Goal: Task Accomplishment & Management: Manage account settings

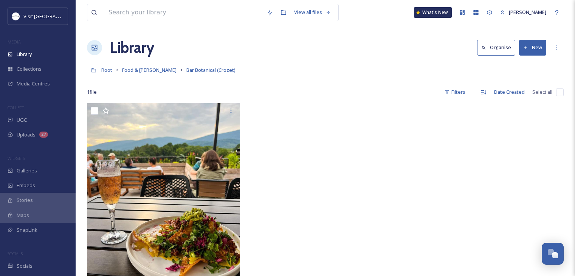
scroll to position [38, 0]
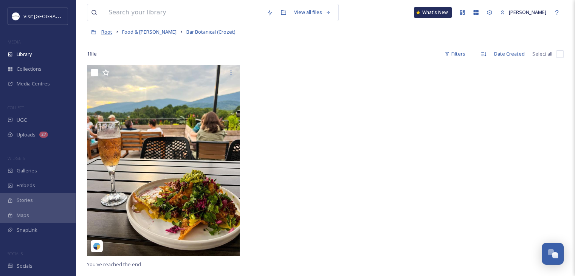
click at [106, 32] on span "Root" at bounding box center [106, 31] width 11 height 7
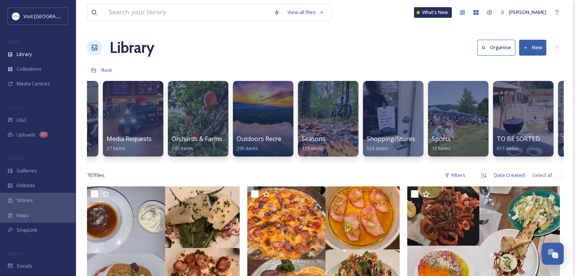
scroll to position [0, 655]
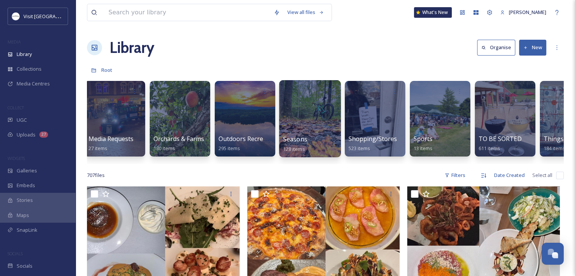
click at [306, 140] on span "Seasons" at bounding box center [295, 139] width 24 height 8
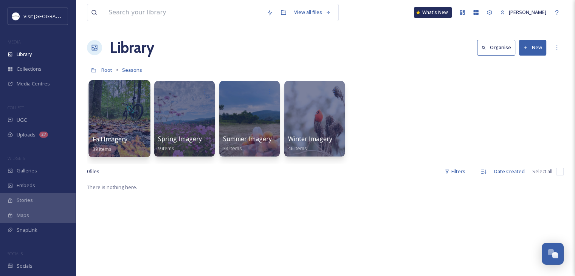
click at [112, 133] on div at bounding box center [119, 118] width 62 height 77
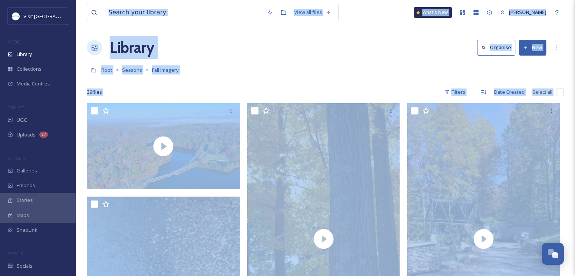
click at [231, 63] on div "Root Seasons Fall Imagery" at bounding box center [325, 70] width 477 height 14
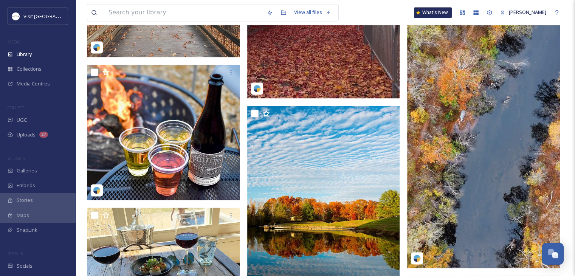
scroll to position [1131, 0]
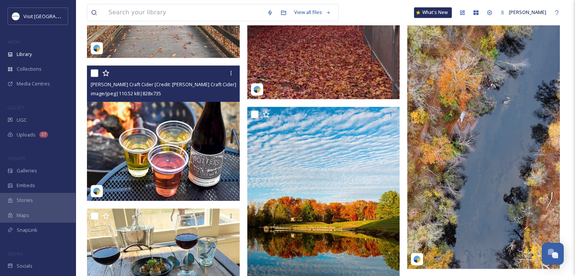
click at [186, 141] on img at bounding box center [163, 132] width 153 height 135
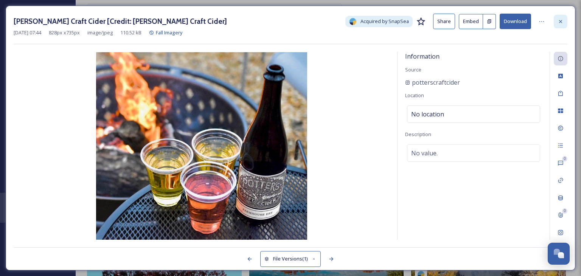
click at [562, 25] on div at bounding box center [561, 22] width 14 height 14
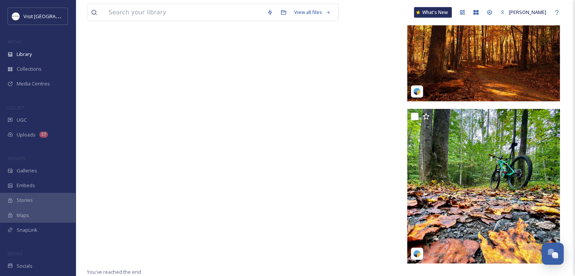
scroll to position [2344, 0]
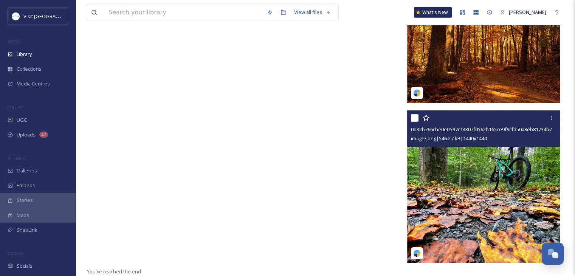
click at [507, 164] on img at bounding box center [483, 186] width 153 height 153
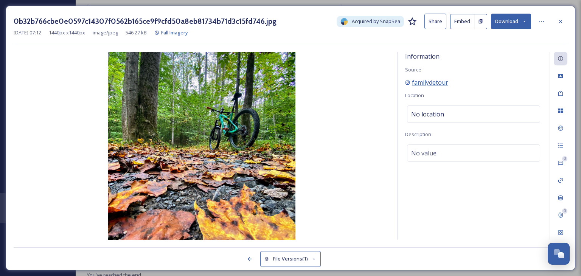
scroll to position [2187, 0]
click at [559, 21] on icon at bounding box center [560, 22] width 6 height 6
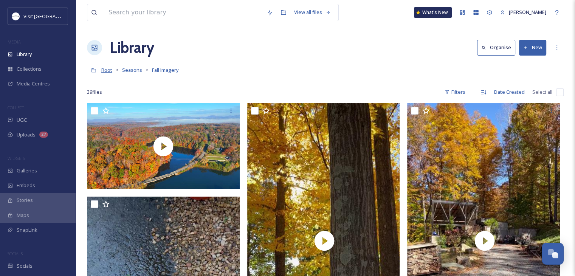
click at [110, 68] on span "Root" at bounding box center [106, 70] width 11 height 7
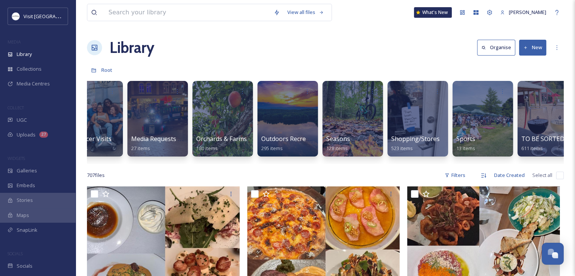
scroll to position [0, 614]
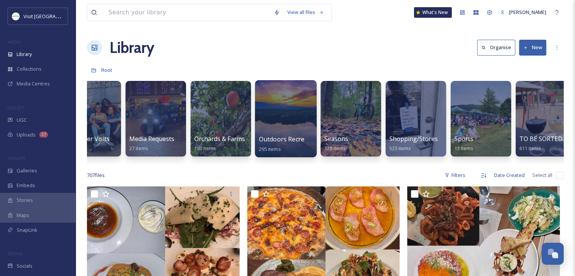
click at [288, 132] on div at bounding box center [286, 118] width 62 height 77
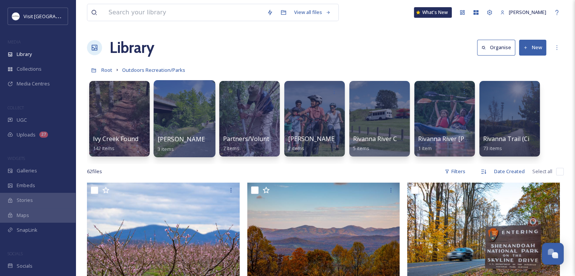
click at [202, 117] on div at bounding box center [185, 118] width 62 height 77
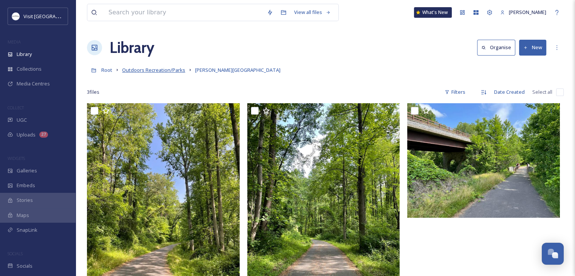
click at [167, 71] on span "Outdoors Recreation/Parks" at bounding box center [153, 70] width 63 height 7
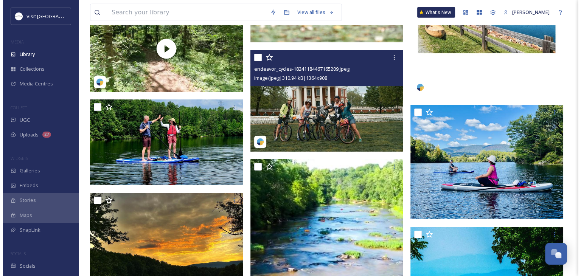
scroll to position [2307, 0]
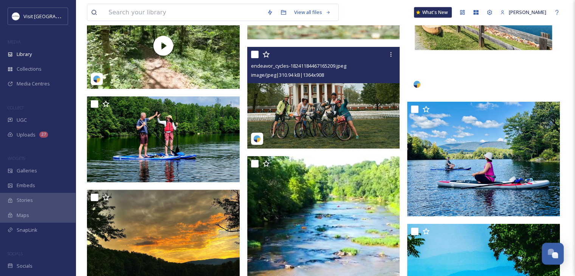
click at [296, 112] on img at bounding box center [323, 98] width 153 height 102
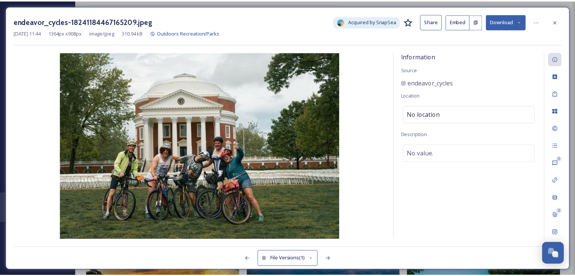
scroll to position [2332, 0]
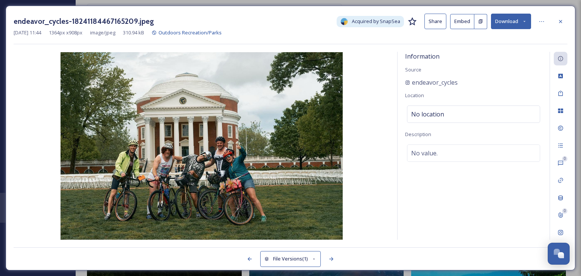
click at [525, 22] on icon at bounding box center [524, 21] width 5 height 5
click at [543, 23] on icon at bounding box center [541, 22] width 6 height 6
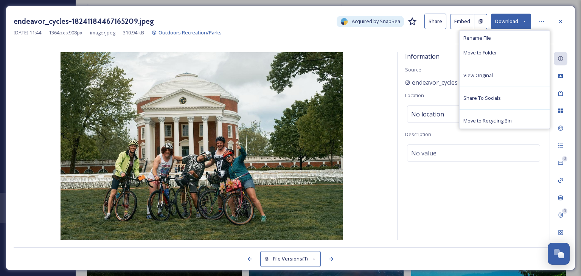
click at [419, 42] on div "endeavor_cycles-18241184467165209.jpeg Acquired by SnapSea Share Embed Download…" at bounding box center [291, 29] width 554 height 31
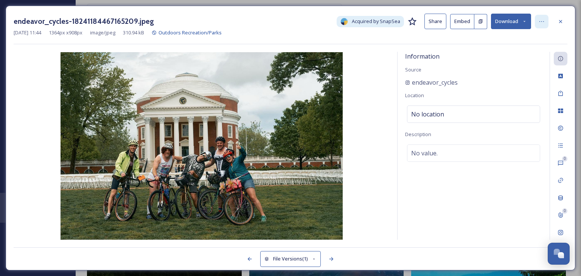
click at [535, 23] on div at bounding box center [542, 22] width 14 height 14
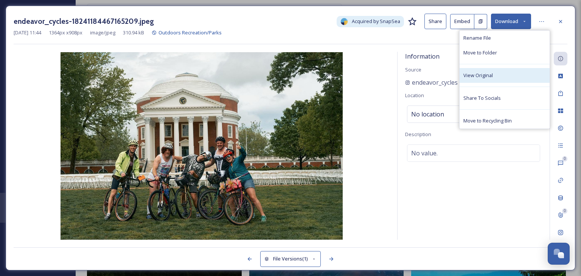
click at [482, 73] on span "View Original" at bounding box center [477, 75] width 29 height 7
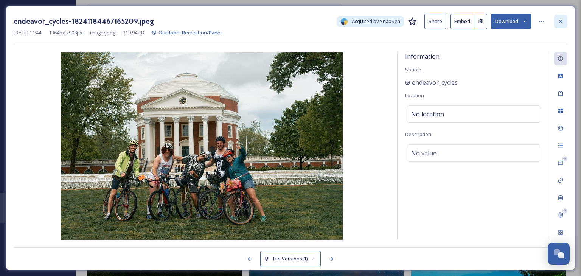
click at [557, 20] on icon at bounding box center [560, 22] width 6 height 6
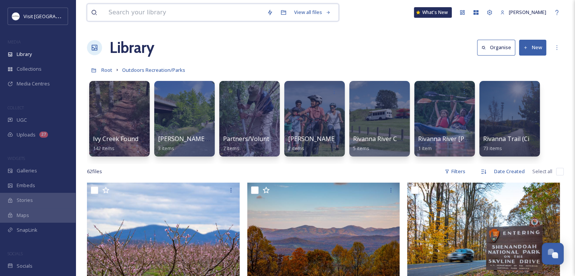
click at [140, 12] on input at bounding box center [184, 12] width 158 height 17
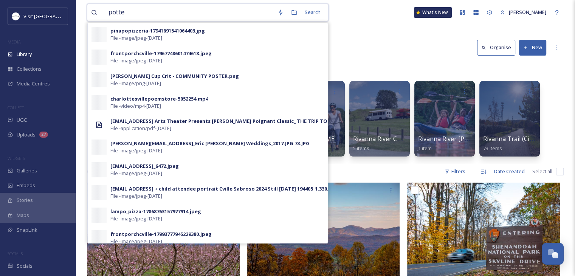
type input "potter"
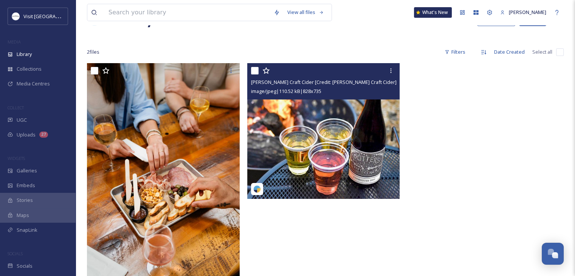
scroll to position [31, 0]
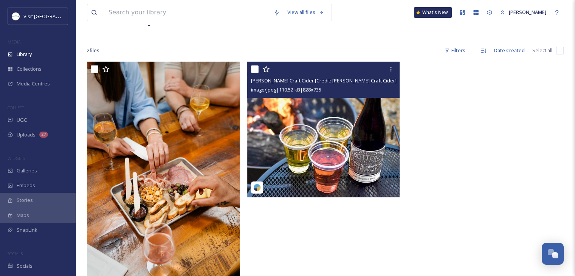
click at [334, 158] on img at bounding box center [323, 129] width 153 height 135
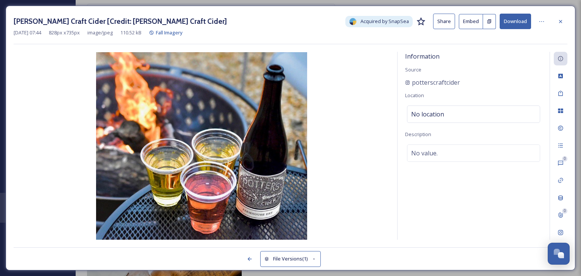
click at [526, 22] on button "Download" at bounding box center [515, 22] width 31 height 16
click at [40, 143] on img at bounding box center [202, 146] width 376 height 188
click at [559, 22] on icon at bounding box center [560, 21] width 3 height 3
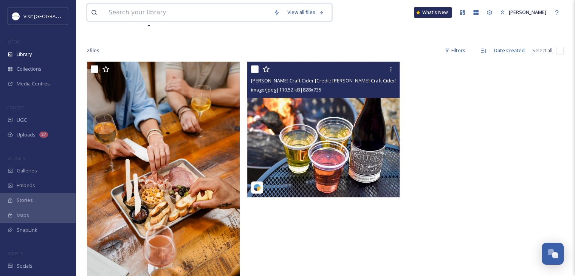
click at [160, 16] on input at bounding box center [187, 12] width 165 height 17
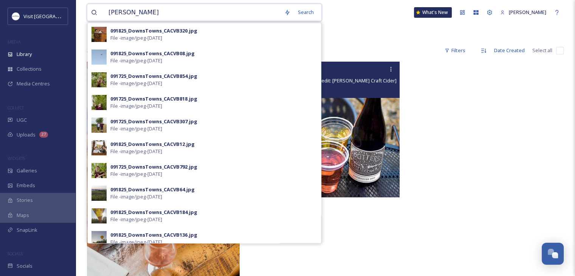
type input "[PERSON_NAME]"
click at [338, 36] on div at bounding box center [325, 36] width 477 height 8
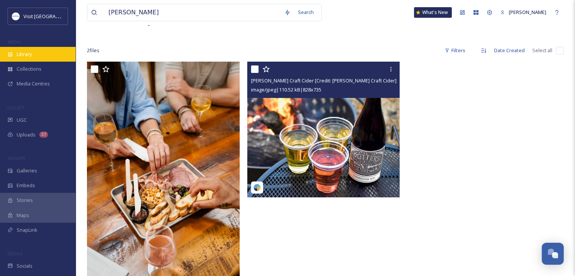
click at [29, 58] on div "Library" at bounding box center [38, 54] width 76 height 15
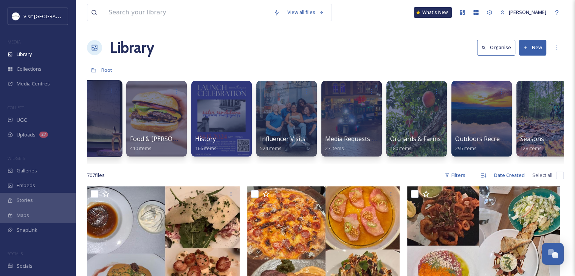
scroll to position [0, 417]
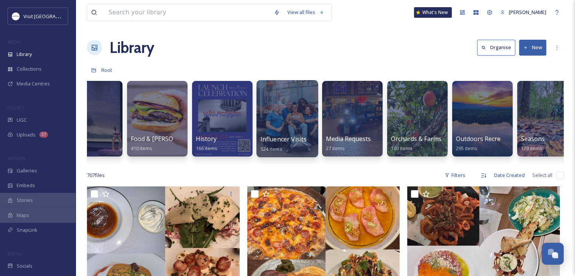
click at [285, 126] on div at bounding box center [287, 118] width 62 height 77
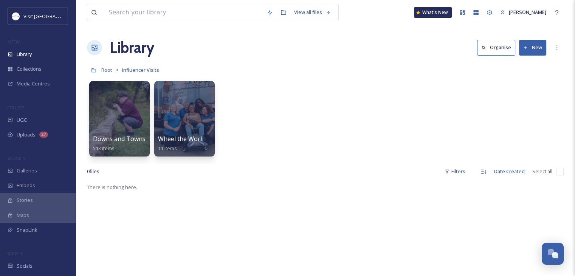
click at [285, 126] on div "Downs and Towns 513 items Wheel the World - [PERSON_NAME] 11 items" at bounding box center [325, 120] width 477 height 87
click at [110, 133] on div at bounding box center [119, 118] width 62 height 77
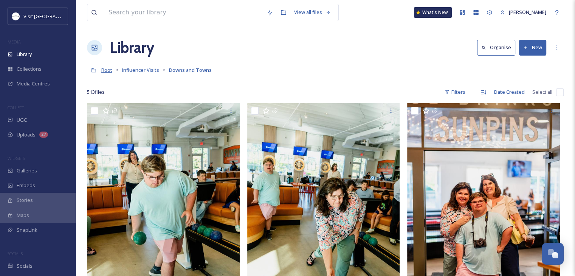
click at [109, 69] on span "Root" at bounding box center [106, 70] width 11 height 7
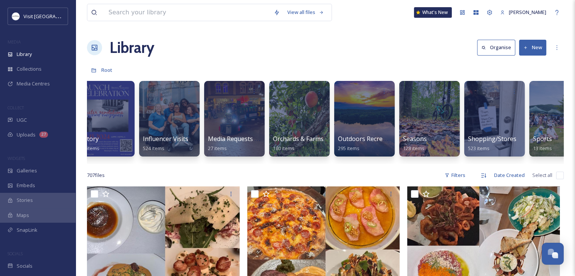
scroll to position [0, 535]
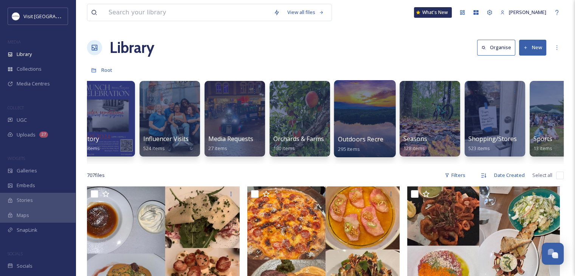
click at [378, 129] on div at bounding box center [365, 118] width 62 height 77
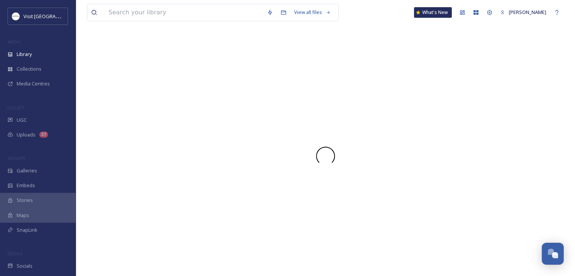
click at [378, 129] on div at bounding box center [325, 156] width 477 height 240
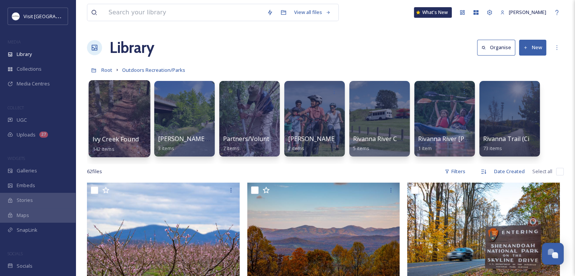
click at [108, 129] on div at bounding box center [119, 118] width 62 height 77
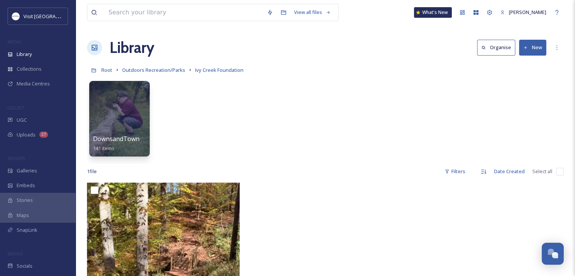
click at [279, 114] on div "DownsandTowns [Ivy Creek Foundation] 141 items" at bounding box center [325, 120] width 477 height 87
click at [122, 140] on span "DownsandTowns [Ivy Creek Foundation]" at bounding box center [152, 139] width 118 height 8
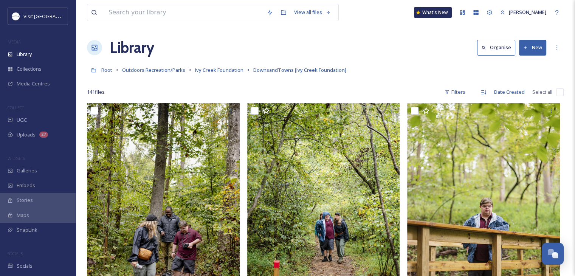
click at [559, 92] on input "checkbox" at bounding box center [560, 92] width 8 height 8
checkbox input "true"
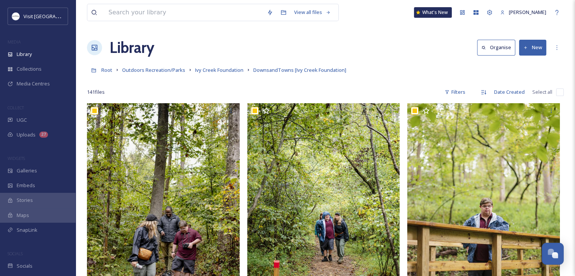
checkbox input "true"
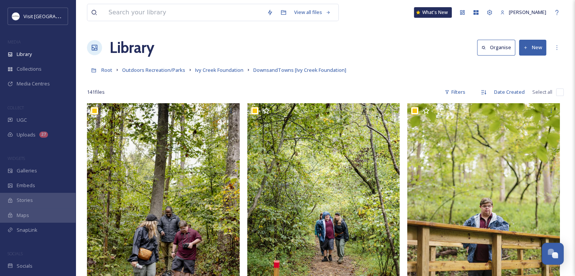
checkbox input "true"
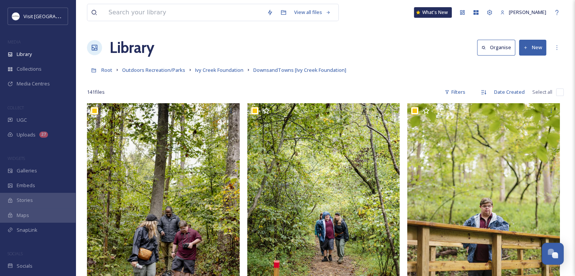
checkbox input "true"
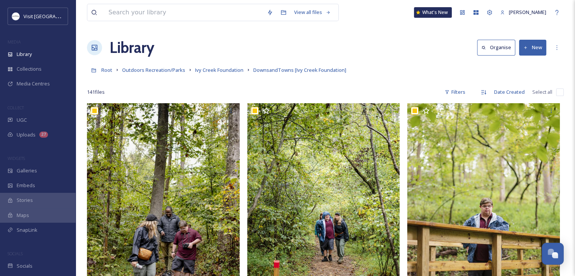
checkbox input "true"
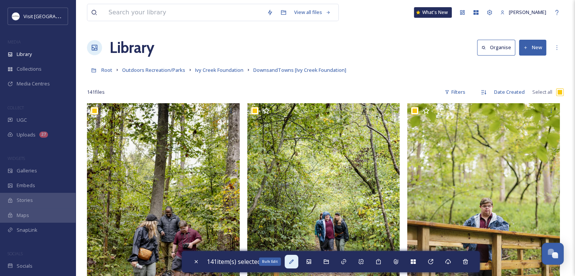
click at [292, 263] on icon at bounding box center [291, 261] width 5 height 5
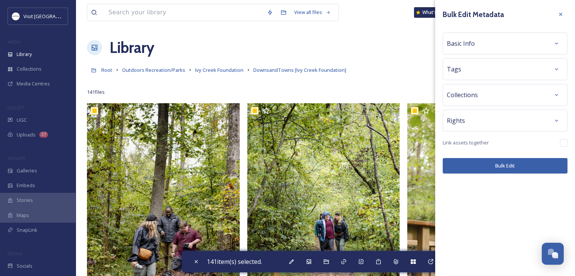
click at [539, 46] on div "Basic Info" at bounding box center [505, 44] width 116 height 14
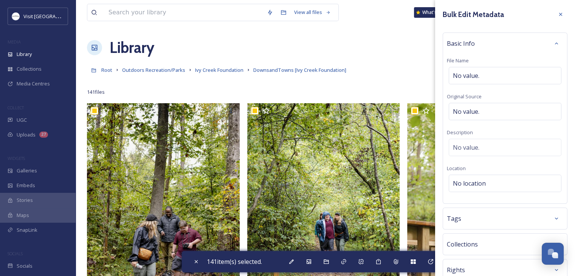
scroll to position [53, 0]
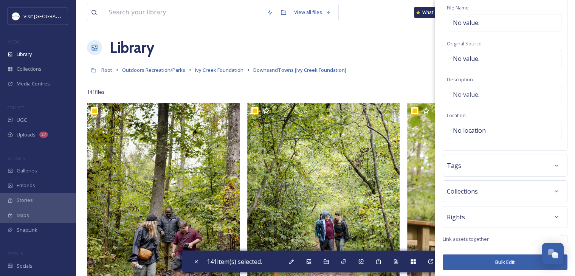
click at [473, 171] on div "Tags" at bounding box center [505, 166] width 125 height 22
click at [487, 185] on div "Collections" at bounding box center [505, 192] width 116 height 14
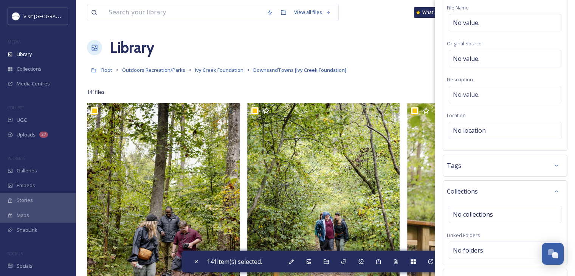
scroll to position [116, 0]
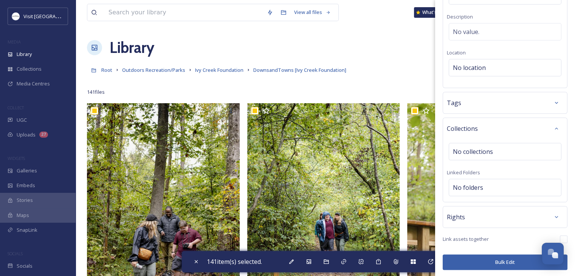
click at [471, 218] on div "Rights" at bounding box center [505, 217] width 116 height 14
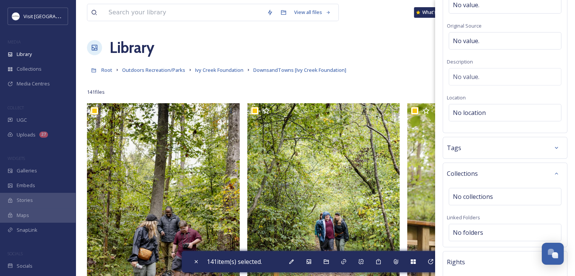
scroll to position [78, 0]
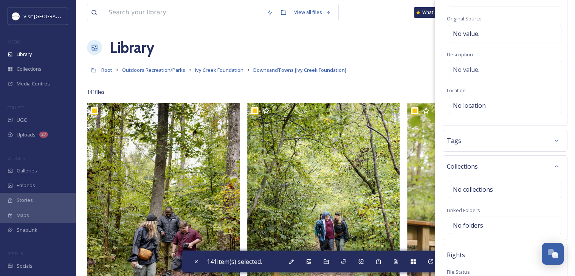
click at [458, 138] on span "Tags" at bounding box center [454, 140] width 14 height 9
click at [465, 137] on div "Tags" at bounding box center [505, 141] width 116 height 14
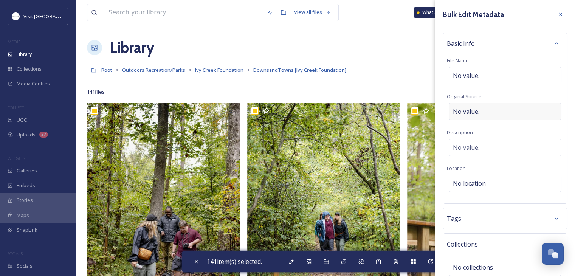
click at [473, 117] on div "No value." at bounding box center [505, 111] width 113 height 17
type input "[PERSON_NAME]"
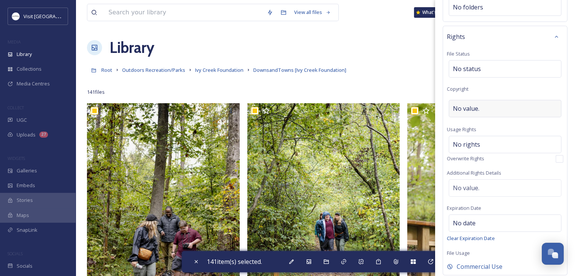
scroll to position [296, 0]
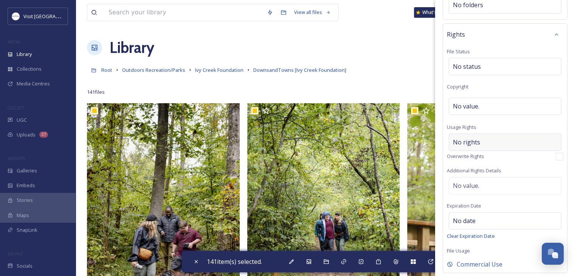
click at [458, 142] on span "No rights" at bounding box center [466, 142] width 27 height 9
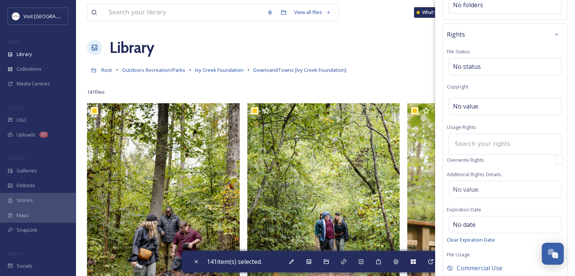
click at [458, 142] on input at bounding box center [492, 144] width 83 height 17
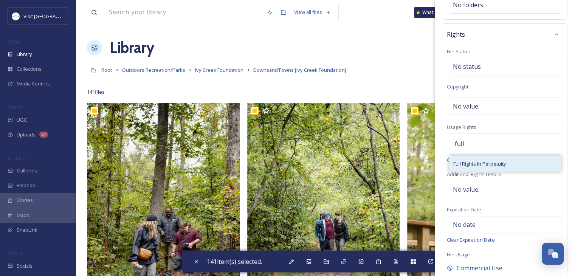
type input "full"
click at [487, 162] on span "Full Rights In Perpetuity" at bounding box center [479, 163] width 53 height 7
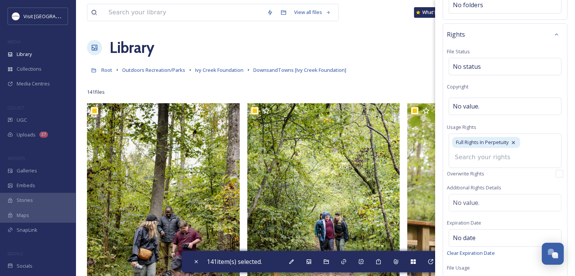
scroll to position [360, 0]
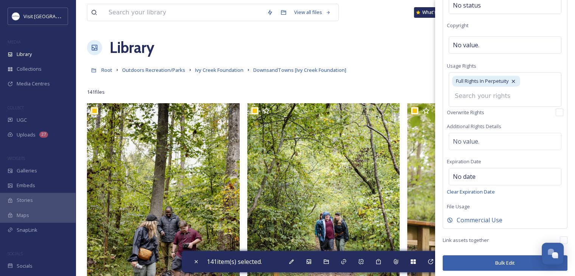
click at [490, 257] on button "Bulk Edit" at bounding box center [505, 263] width 125 height 16
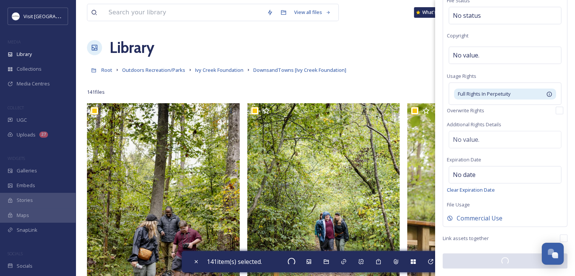
scroll to position [347, 0]
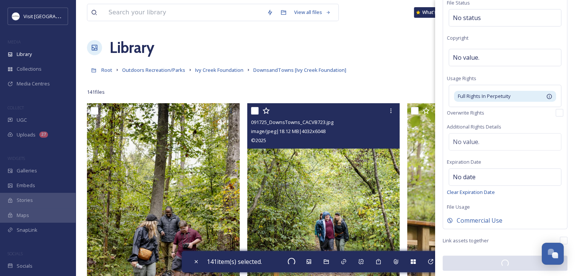
checkbox input "false"
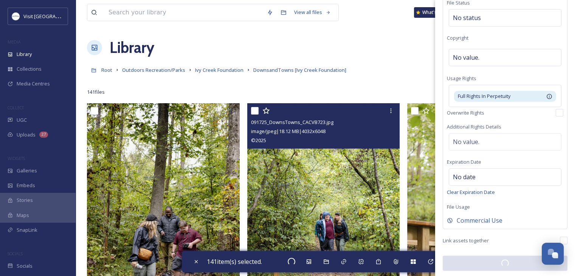
checkbox input "false"
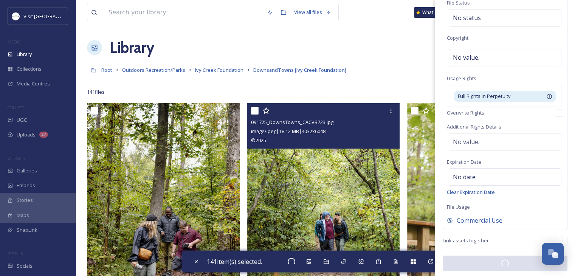
checkbox input "false"
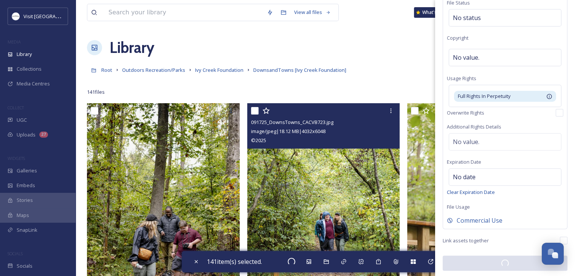
checkbox input "false"
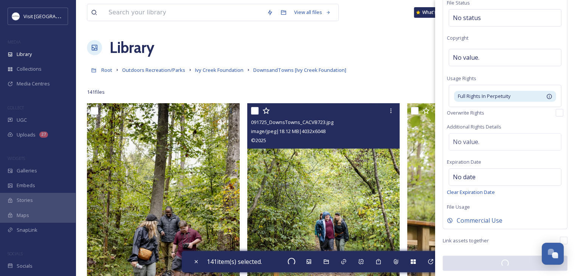
checkbox input "false"
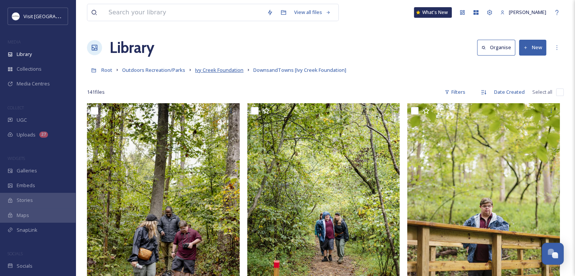
click at [225, 70] on span "Ivy Creek Foundation" at bounding box center [219, 70] width 48 height 7
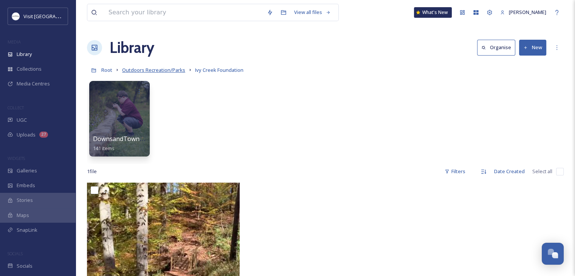
click at [169, 71] on span "Outdoors Recreation/Parks" at bounding box center [153, 70] width 63 height 7
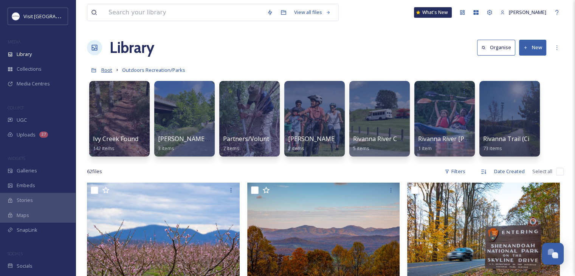
click at [109, 70] on span "Root" at bounding box center [106, 70] width 11 height 7
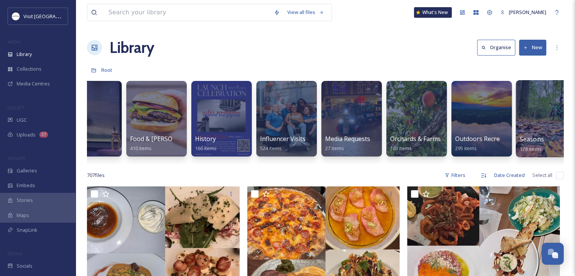
scroll to position [0, 418]
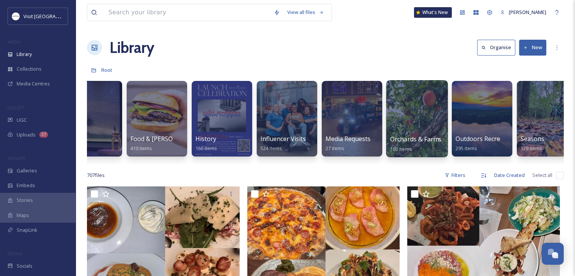
click at [422, 129] on div at bounding box center [417, 118] width 62 height 77
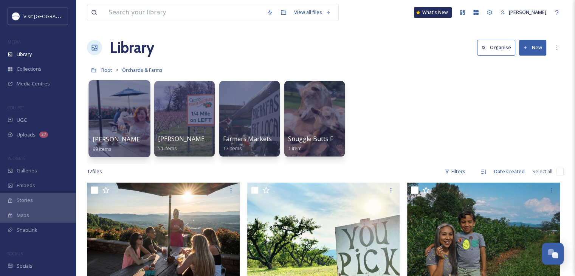
click at [116, 136] on link "[PERSON_NAME] Mountain 99 items" at bounding box center [132, 144] width 79 height 17
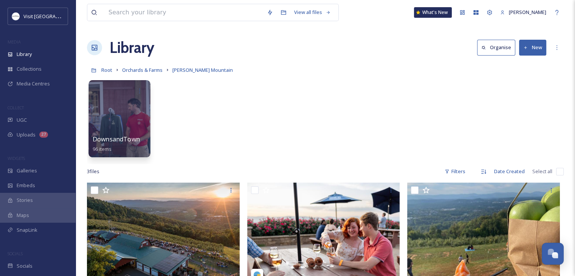
click at [128, 131] on div at bounding box center [119, 118] width 62 height 77
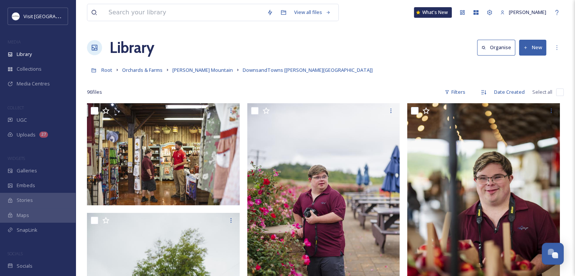
click at [560, 93] on input "checkbox" at bounding box center [560, 92] width 8 height 8
checkbox input "true"
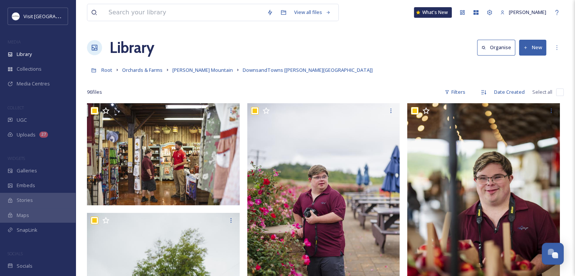
checkbox input "true"
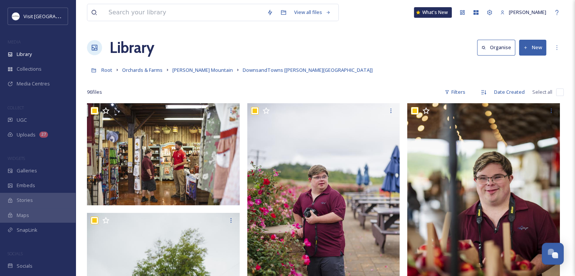
checkbox input "true"
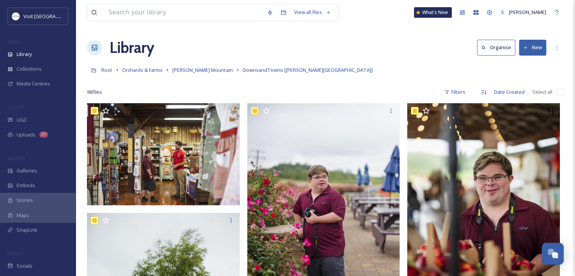
checkbox input "true"
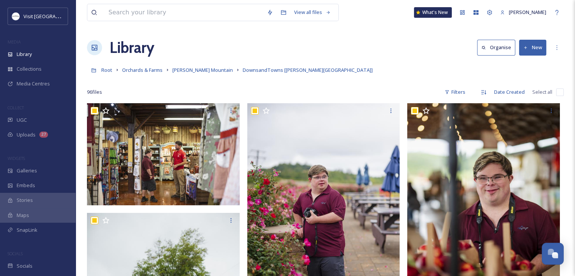
checkbox input "true"
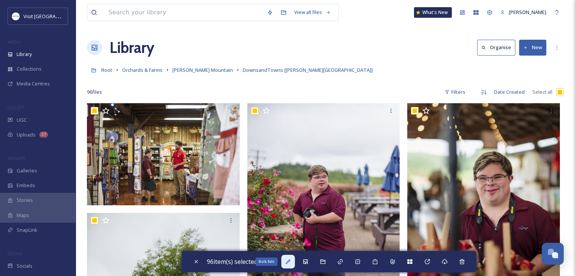
click at [289, 264] on icon at bounding box center [288, 262] width 6 height 6
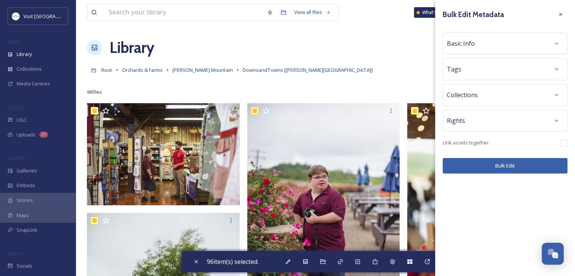
click at [474, 45] on div "Basic Info" at bounding box center [505, 44] width 116 height 14
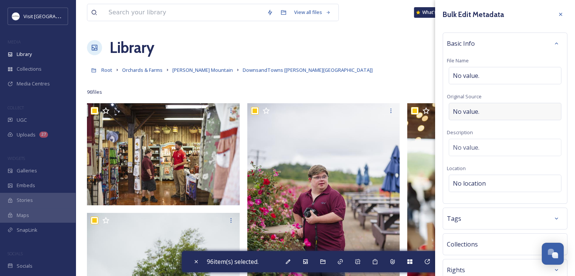
click at [467, 119] on div "No value." at bounding box center [505, 111] width 113 height 17
type input "[PERSON_NAME]"
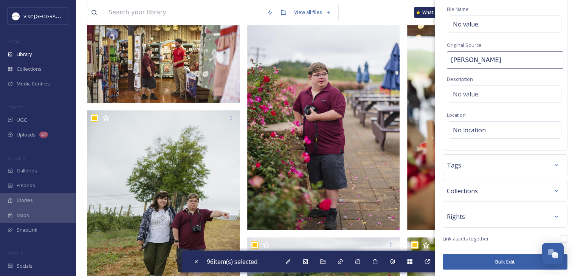
scroll to position [129, 0]
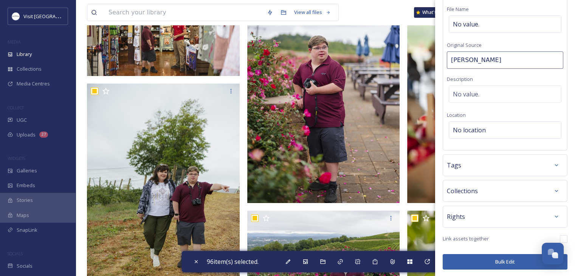
click at [472, 213] on div "Rights" at bounding box center [505, 217] width 116 height 14
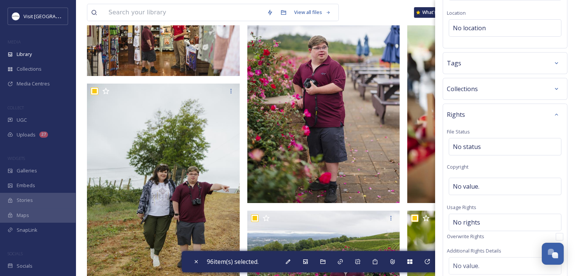
scroll to position [156, 0]
click at [462, 220] on span "No rights" at bounding box center [466, 221] width 27 height 9
click at [462, 220] on input at bounding box center [492, 224] width 83 height 17
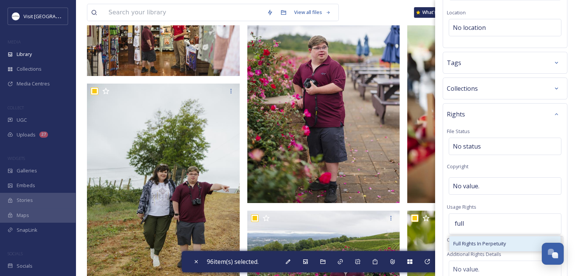
type input "full"
click at [485, 247] on div "Full Rights In Perpetuity" at bounding box center [505, 243] width 111 height 15
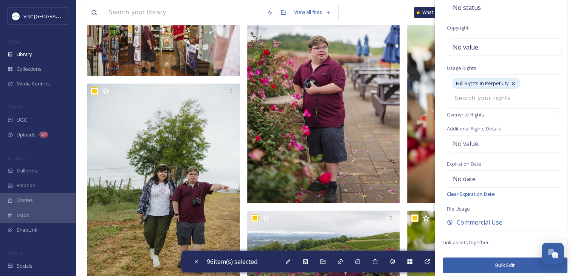
scroll to position [295, 0]
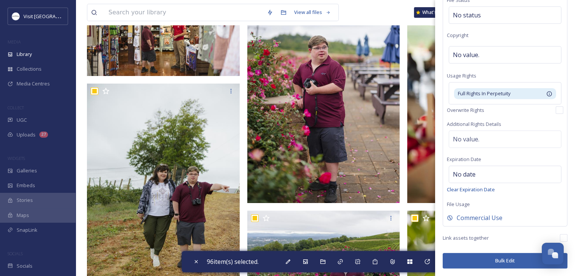
click at [488, 263] on button "Bulk Edit" at bounding box center [505, 261] width 125 height 16
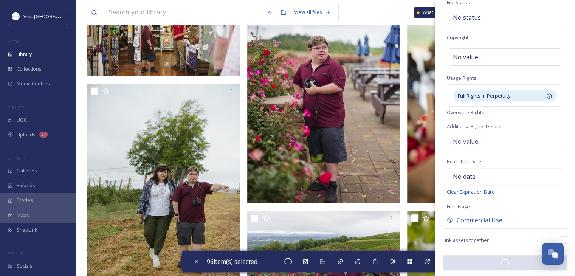
checkbox input "false"
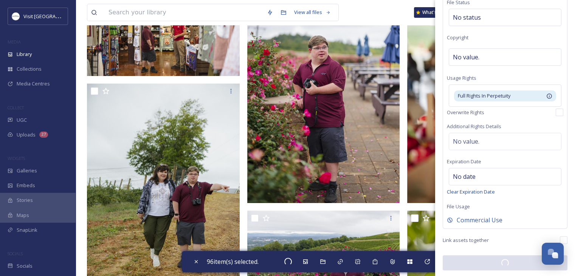
checkbox input "false"
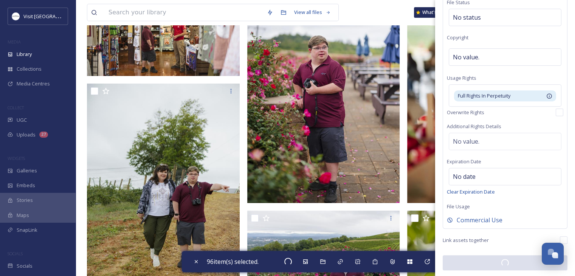
checkbox input "false"
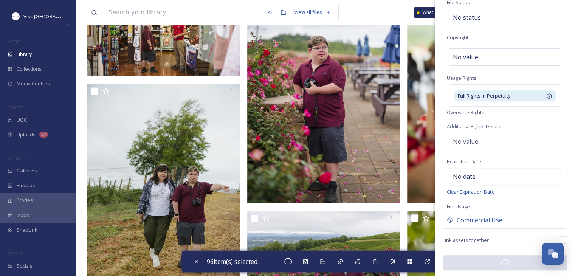
checkbox input "false"
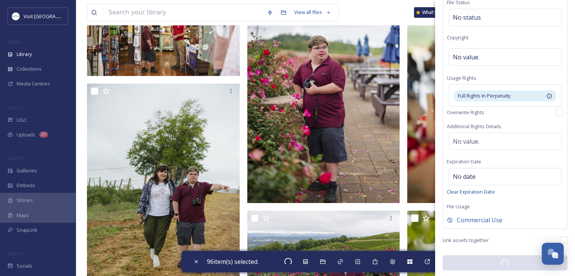
checkbox input "false"
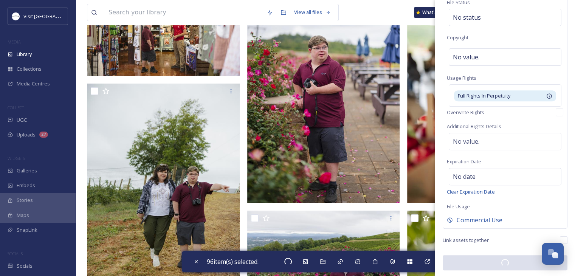
checkbox input "false"
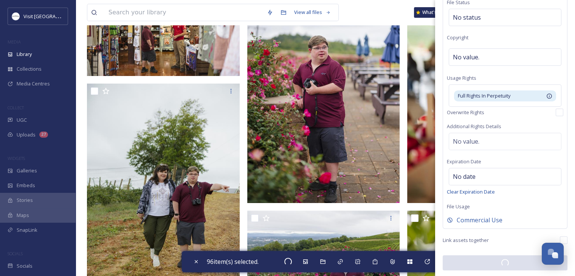
checkbox input "false"
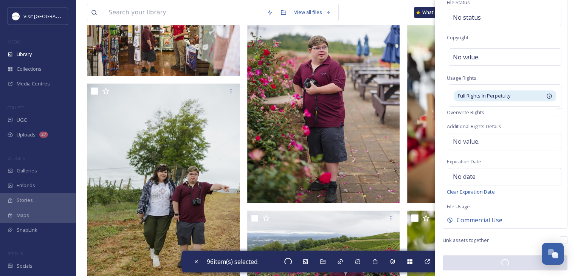
checkbox input "false"
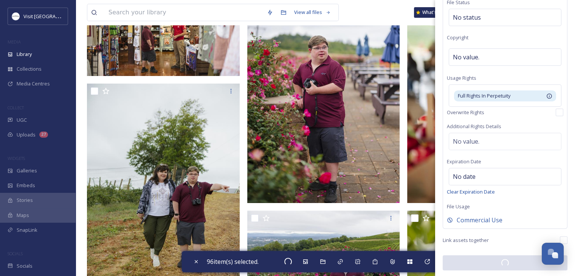
checkbox input "false"
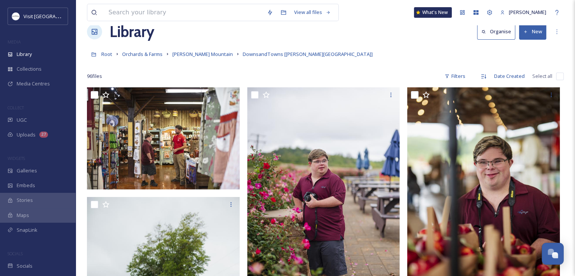
scroll to position [0, 0]
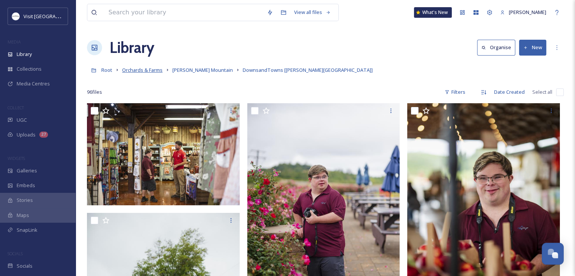
click at [152, 70] on span "Orchards & Farms" at bounding box center [142, 70] width 40 height 7
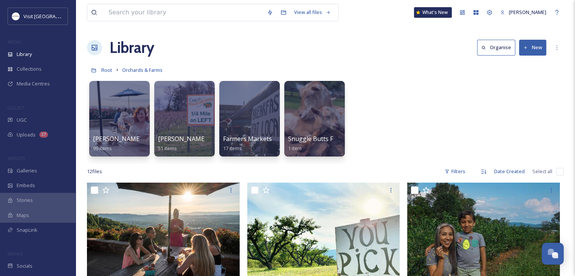
click at [107, 66] on link "Root" at bounding box center [106, 69] width 11 height 9
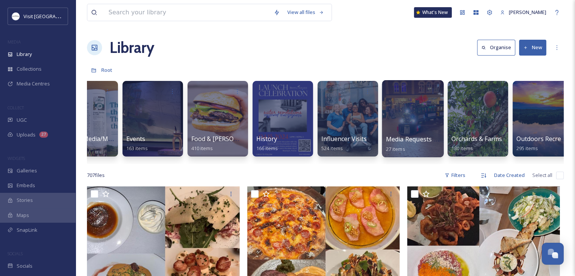
scroll to position [0, 460]
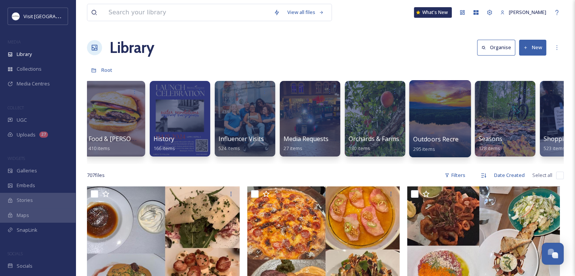
click at [448, 135] on div "Outdoors Recreation/Parks 295 items" at bounding box center [440, 144] width 54 height 19
click at [459, 135] on span "Outdoors Recreation/Parks" at bounding box center [452, 139] width 79 height 8
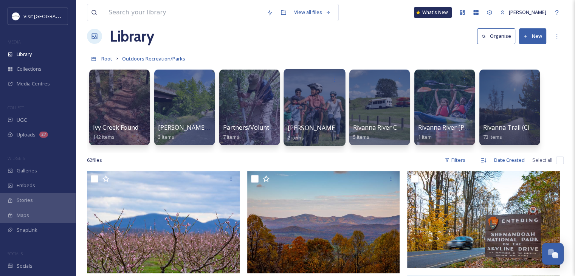
scroll to position [9, 0]
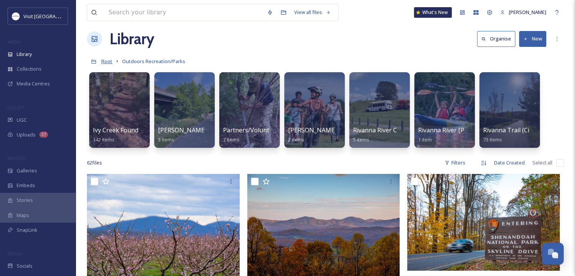
click at [102, 62] on span "Root" at bounding box center [106, 61] width 11 height 7
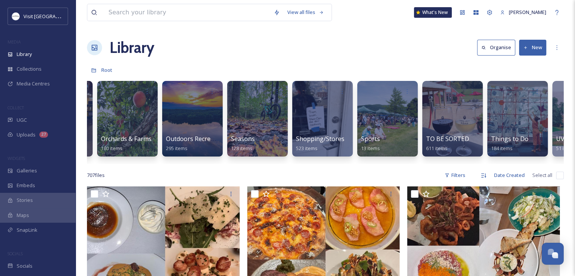
scroll to position [0, 709]
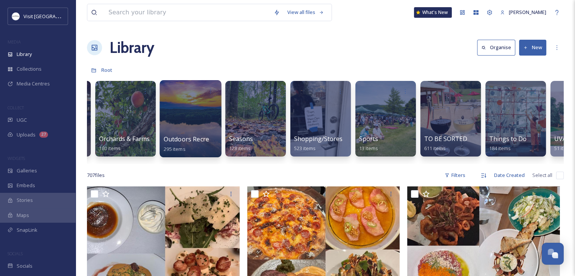
click at [186, 126] on div at bounding box center [191, 118] width 62 height 77
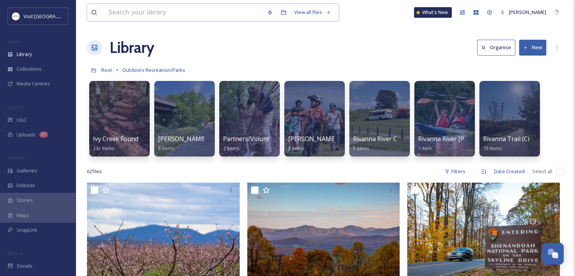
click at [186, 8] on input at bounding box center [184, 12] width 158 height 17
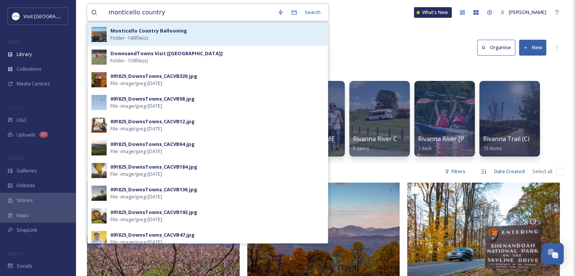
type input "monticello country"
click at [189, 34] on div "Monticello Country Ballooning Folder - 140 file(s)" at bounding box center [217, 34] width 214 height 14
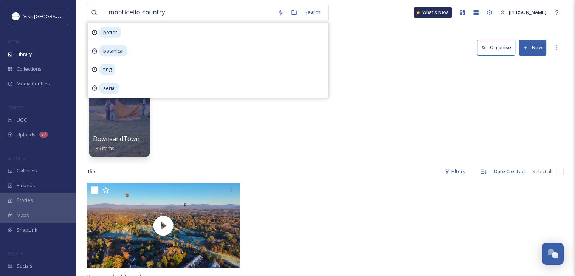
click at [283, 152] on div "DownsandTowns Visit [Monticello Country Ballooning] 139 items" at bounding box center [325, 120] width 477 height 87
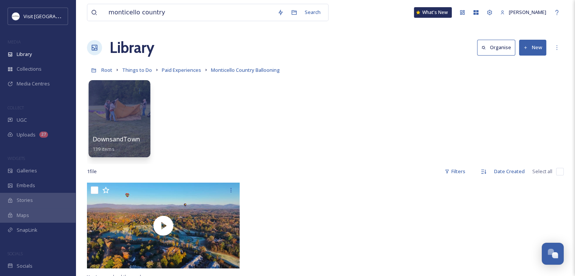
click at [147, 112] on div at bounding box center [119, 118] width 62 height 77
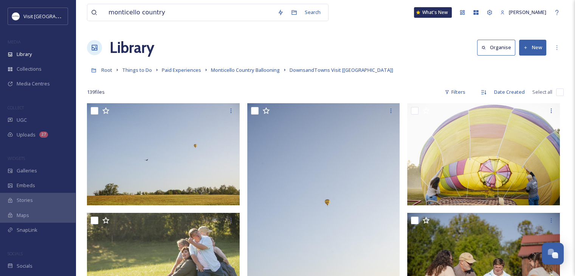
click at [557, 93] on input "checkbox" at bounding box center [560, 92] width 8 height 8
checkbox input "true"
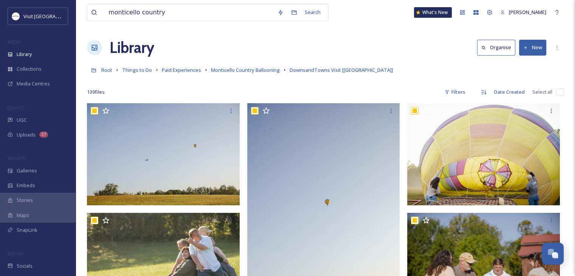
checkbox input "true"
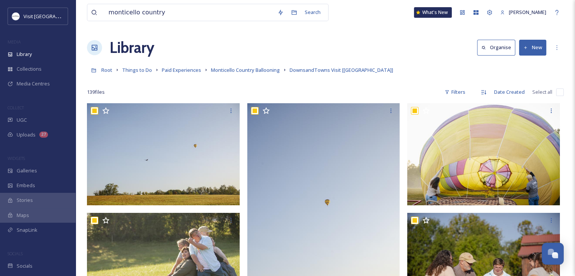
checkbox input "true"
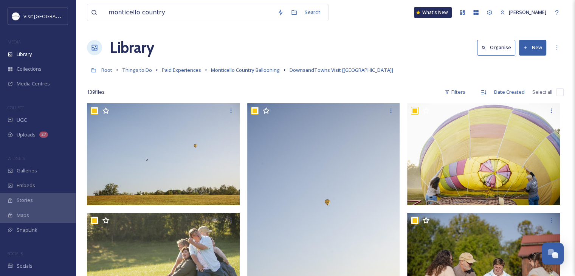
checkbox input "true"
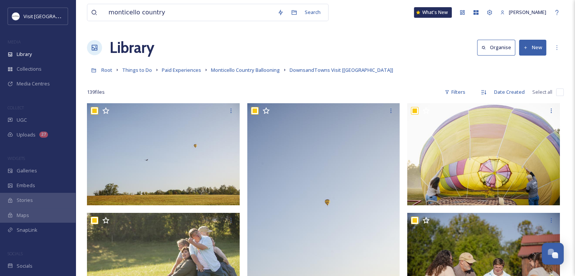
checkbox input "true"
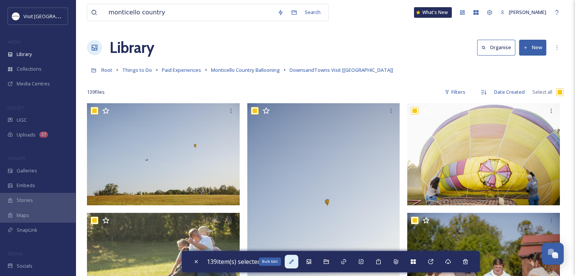
click at [288, 261] on div "Bulk Edit" at bounding box center [292, 262] width 14 height 14
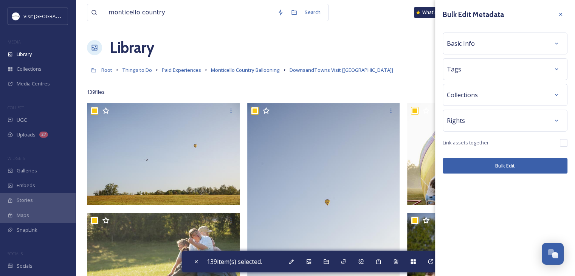
click at [484, 56] on div "Bulk Edit Metadata Basic Info Tags Collections Rights Link assets together Bulk…" at bounding box center [505, 90] width 140 height 181
click at [482, 53] on div "Basic Info" at bounding box center [505, 44] width 125 height 22
click at [494, 43] on div "Basic Info" at bounding box center [505, 44] width 116 height 14
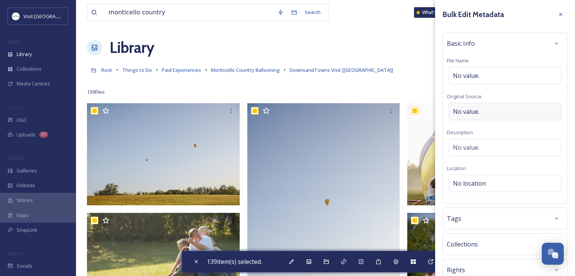
click at [475, 111] on span "No value." at bounding box center [466, 111] width 26 height 9
type input "[PERSON_NAME]"
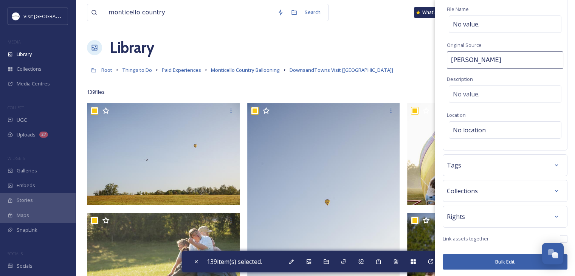
click at [469, 210] on div "Rights" at bounding box center [505, 217] width 125 height 22
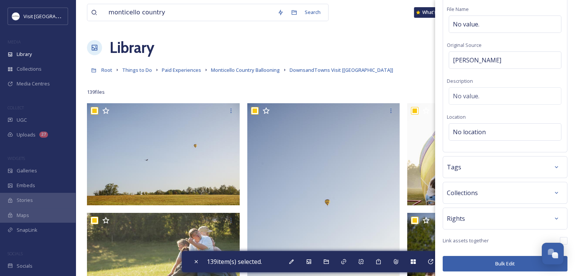
scroll to position [53, 0]
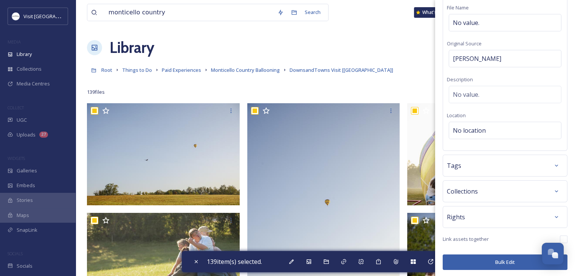
click at [489, 225] on div "Rights" at bounding box center [505, 217] width 125 height 22
click at [479, 220] on div "Rights" at bounding box center [505, 217] width 116 height 14
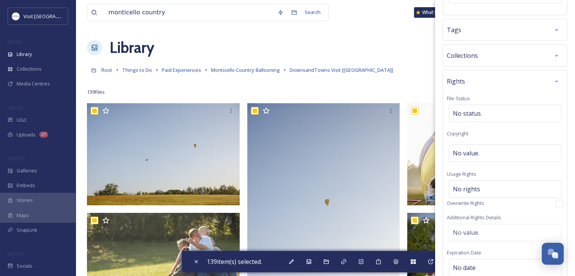
scroll to position [192, 0]
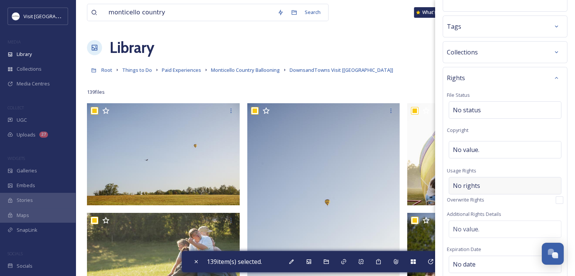
click at [470, 186] on span "No rights" at bounding box center [466, 185] width 27 height 9
click at [470, 186] on input at bounding box center [492, 187] width 83 height 17
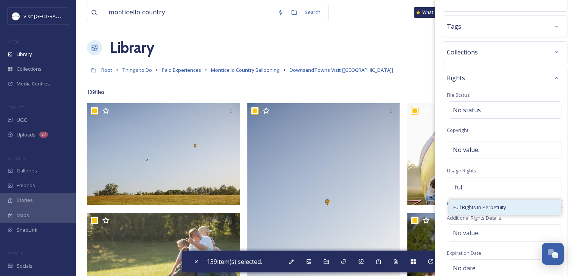
type input "ful"
click at [465, 206] on span "Full Rights In Perpetuity" at bounding box center [479, 207] width 53 height 7
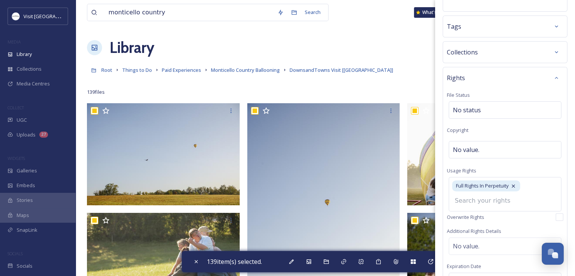
scroll to position [297, 0]
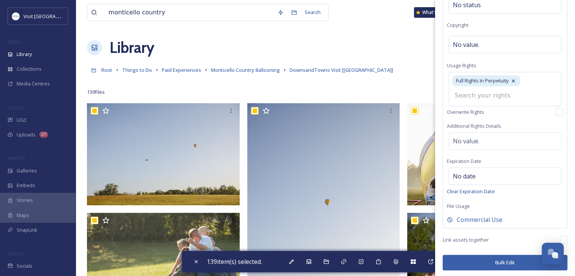
click at [478, 262] on button "Bulk Edit" at bounding box center [505, 263] width 125 height 16
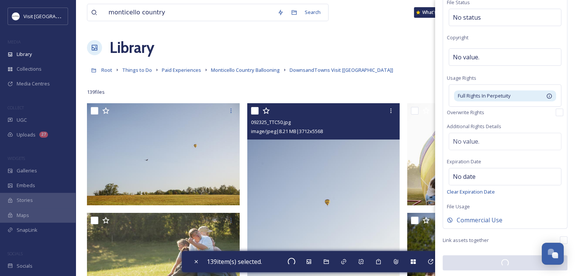
checkbox input "false"
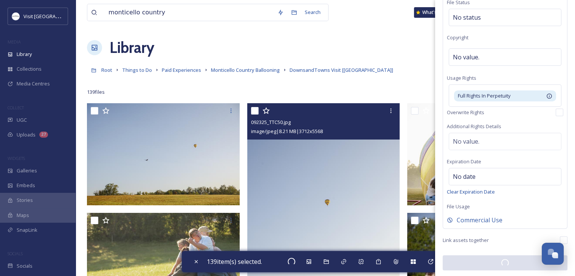
checkbox input "false"
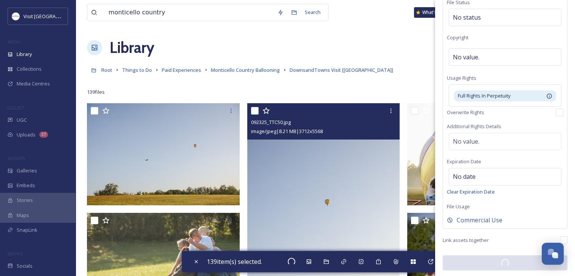
checkbox input "false"
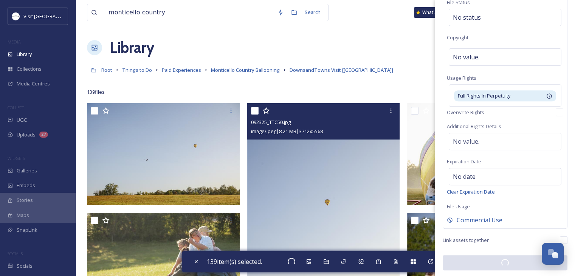
checkbox input "false"
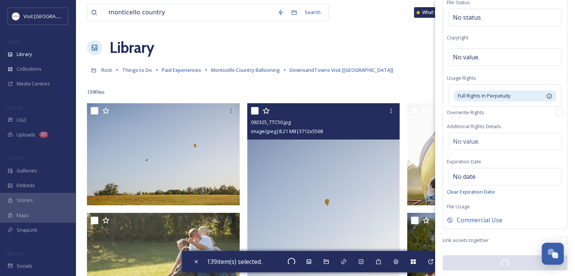
checkbox input "false"
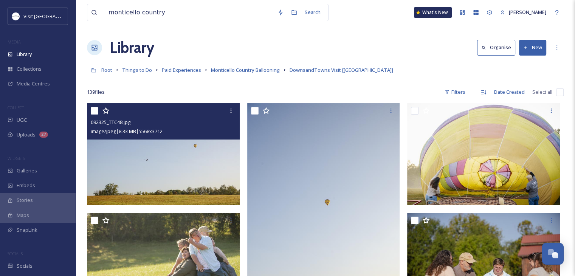
click at [120, 166] on img at bounding box center [163, 154] width 153 height 102
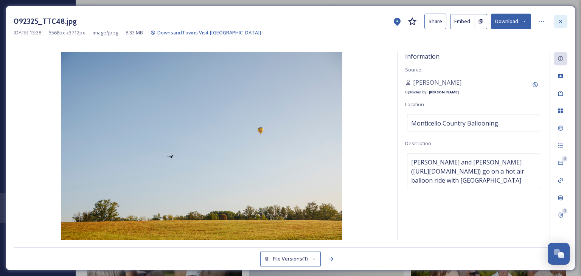
click at [563, 26] on div at bounding box center [561, 22] width 14 height 14
